Goal: Transaction & Acquisition: Purchase product/service

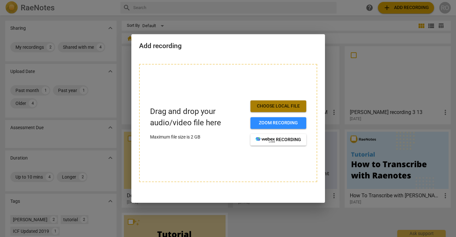
click at [275, 107] on span "Choose local file" at bounding box center [278, 106] width 45 height 6
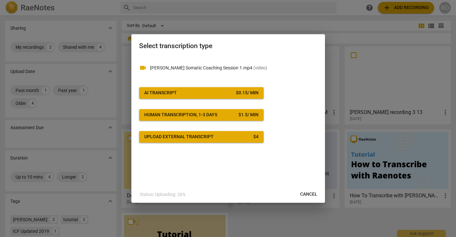
click at [202, 91] on span "AI Transcript $ 0.15 / min" at bounding box center [201, 93] width 114 height 6
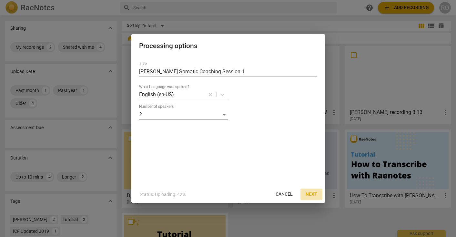
click at [313, 193] on span "Next" at bounding box center [312, 194] width 12 height 6
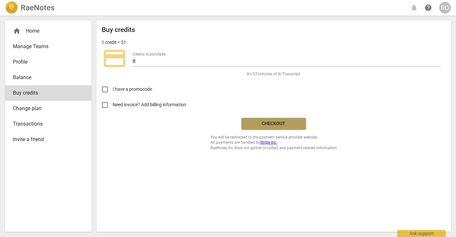
click at [288, 126] on span "Checkout" at bounding box center [274, 123] width 54 height 6
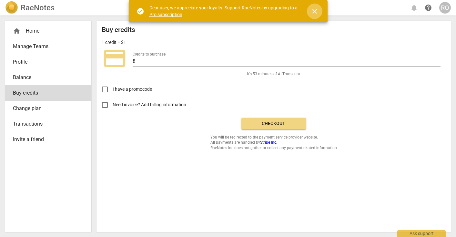
click at [316, 12] on span "close" at bounding box center [315, 11] width 8 height 8
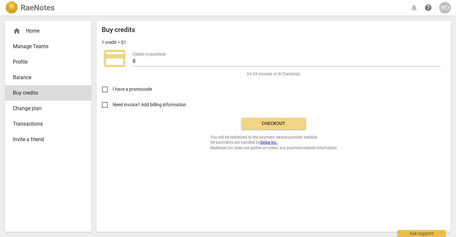
click at [267, 121] on span "Checkout" at bounding box center [274, 123] width 54 height 6
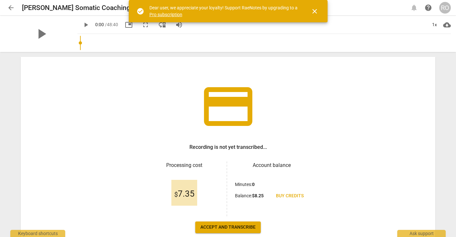
scroll to position [54, 0]
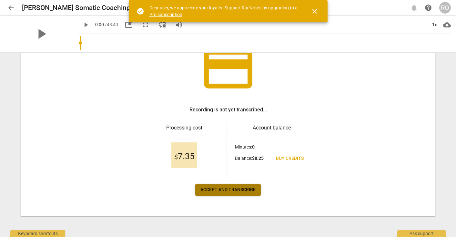
click at [228, 192] on span "Accept and transcribe" at bounding box center [227, 189] width 55 height 6
